Goal: Navigation & Orientation: Find specific page/section

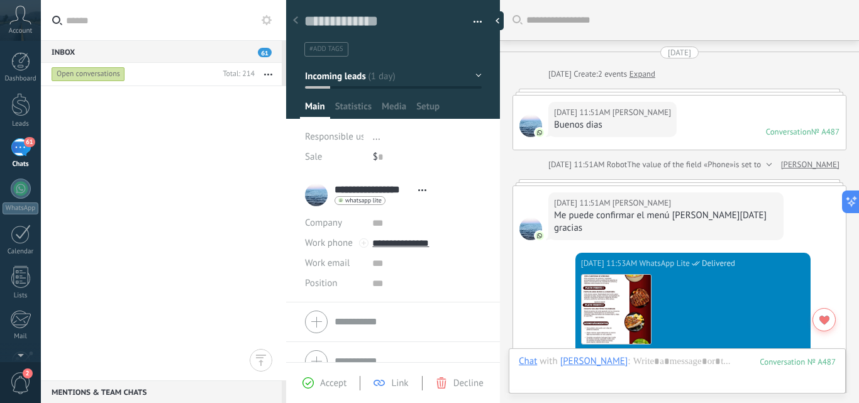
scroll to position [12, 0]
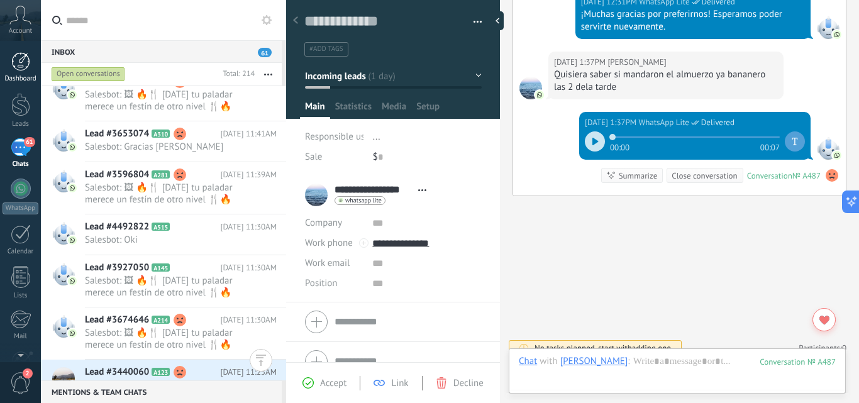
click at [17, 58] on div at bounding box center [20, 61] width 19 height 19
click at [21, 53] on div at bounding box center [20, 61] width 19 height 19
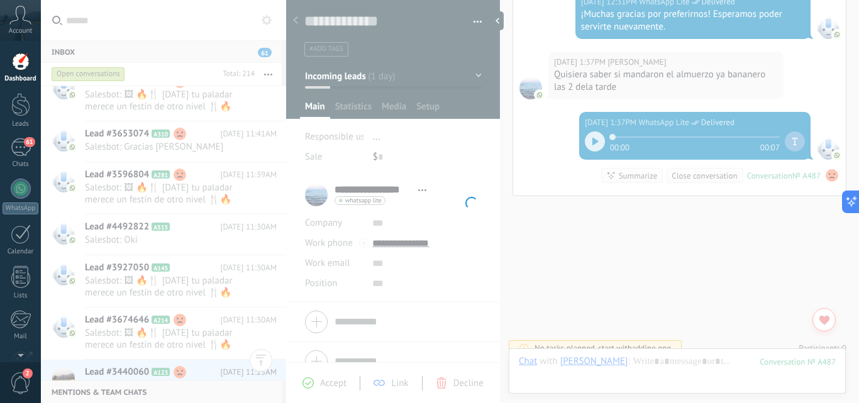
click at [118, 7] on body ".abccls-1,.abccls-2{fill-rule:evenodd}.abccls-2{fill:#fff} .abfcls-1{fill:none}…" at bounding box center [429, 201] width 859 height 403
click at [23, 113] on div at bounding box center [20, 104] width 19 height 23
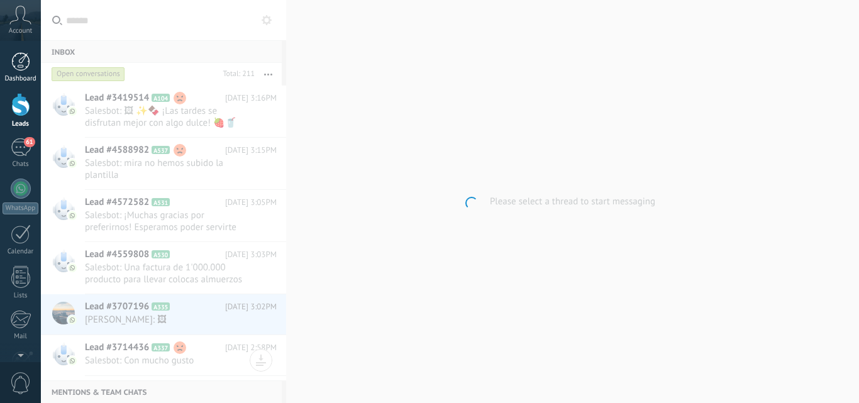
click at [28, 74] on link "Dashboard" at bounding box center [20, 67] width 41 height 31
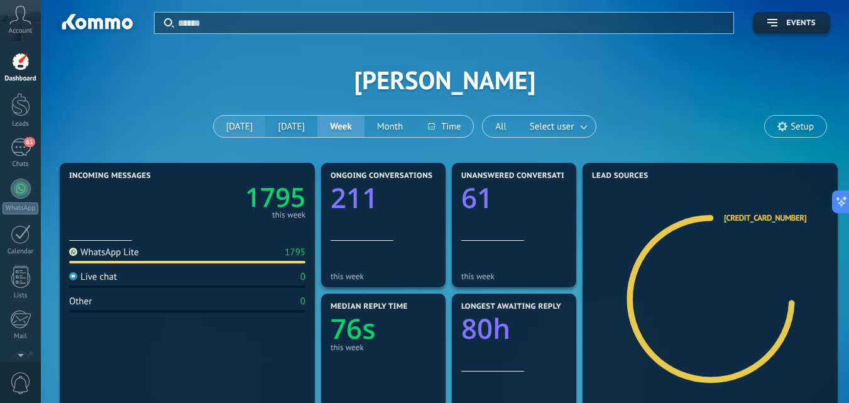
click at [228, 127] on button "[DATE]" at bounding box center [240, 126] width 52 height 21
click at [734, 223] on link "[CREDIT_CARD_NUMBER]" at bounding box center [765, 217] width 82 height 11
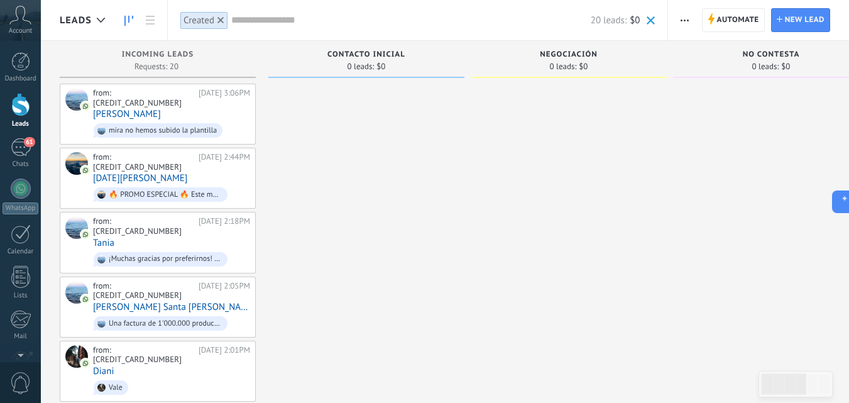
click at [19, 99] on div at bounding box center [20, 104] width 19 height 23
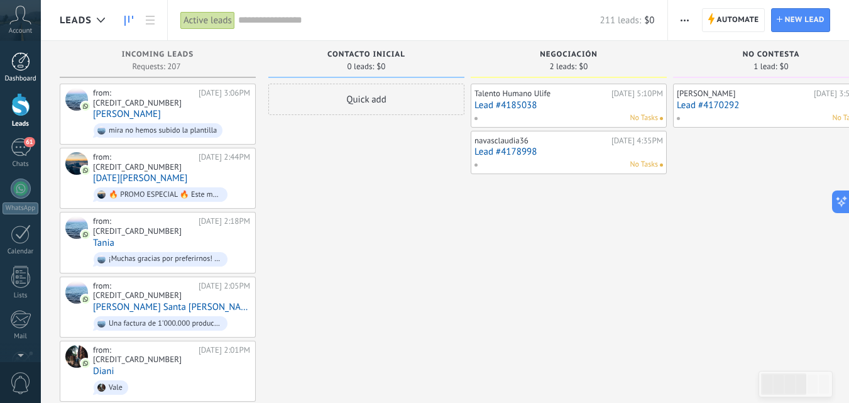
click at [7, 65] on link "Dashboard" at bounding box center [20, 67] width 41 height 31
